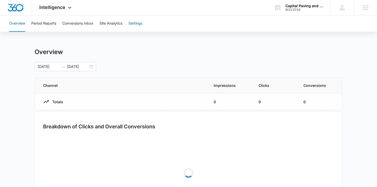
click at [137, 22] on button "Settings" at bounding box center [135, 23] width 14 height 16
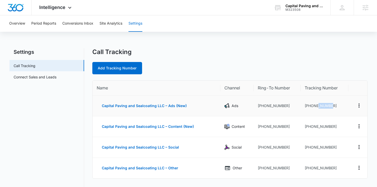
drag, startPoint x: 335, startPoint y: 106, endPoint x: 318, endPoint y: 106, distance: 16.9
click at [318, 106] on td "[PHONE_NUMBER]" at bounding box center [324, 106] width 48 height 21
drag, startPoint x: 335, startPoint y: 107, endPoint x: 306, endPoint y: 104, distance: 29.8
click at [306, 104] on td "[PHONE_NUMBER]" at bounding box center [324, 106] width 48 height 21
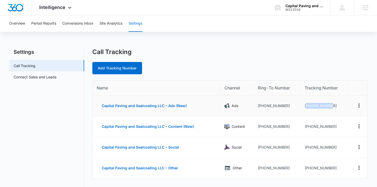
copy td "13602000029"
